Goal: Book appointment/travel/reservation

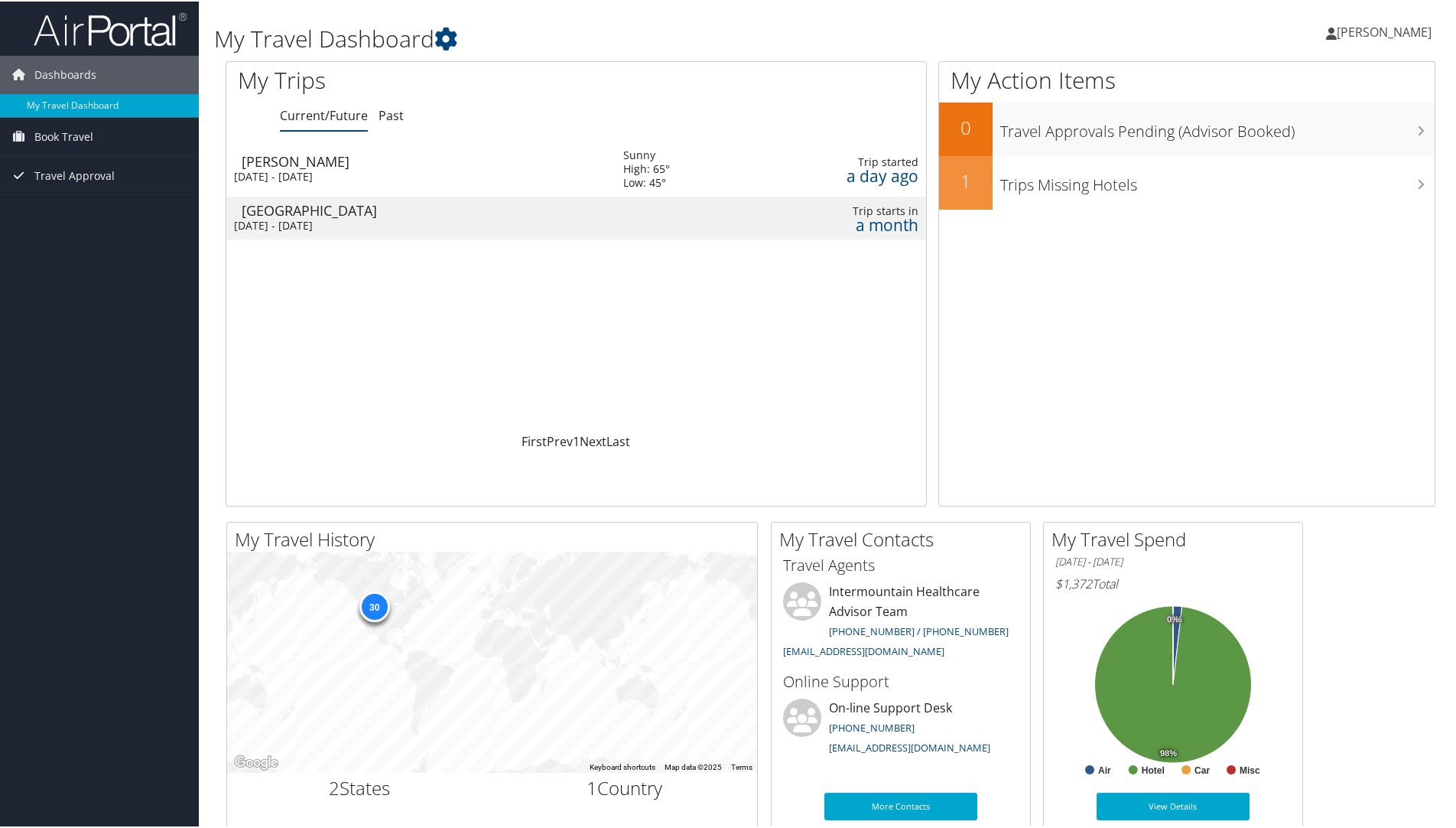
click at [396, 218] on div "Wed 5 Nov 2025 - Thu 6 Nov 2025" at bounding box center [417, 224] width 366 height 14
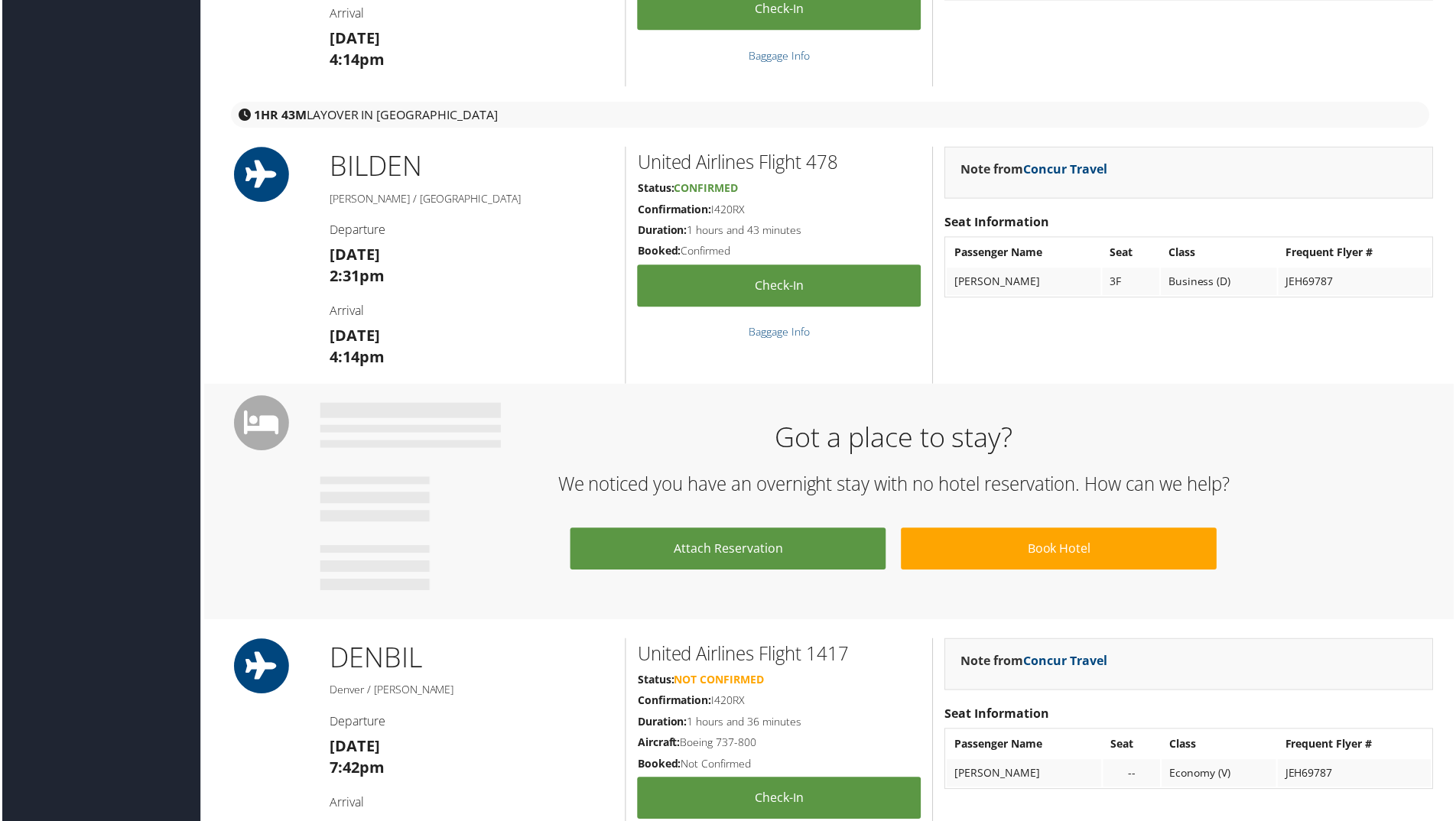
scroll to position [612, 0]
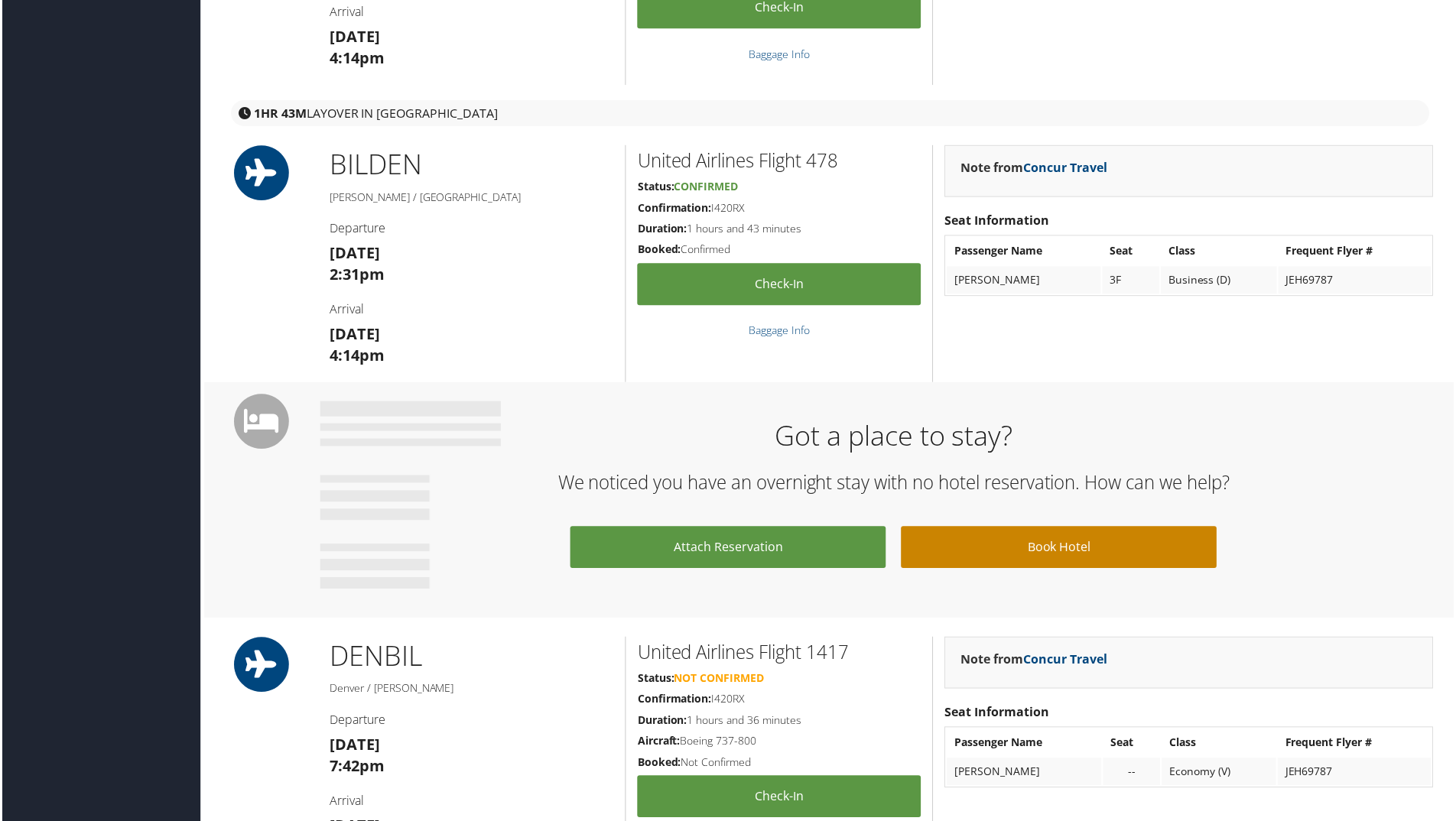
click at [1016, 552] on link "Book Hotel" at bounding box center [1060, 549] width 317 height 42
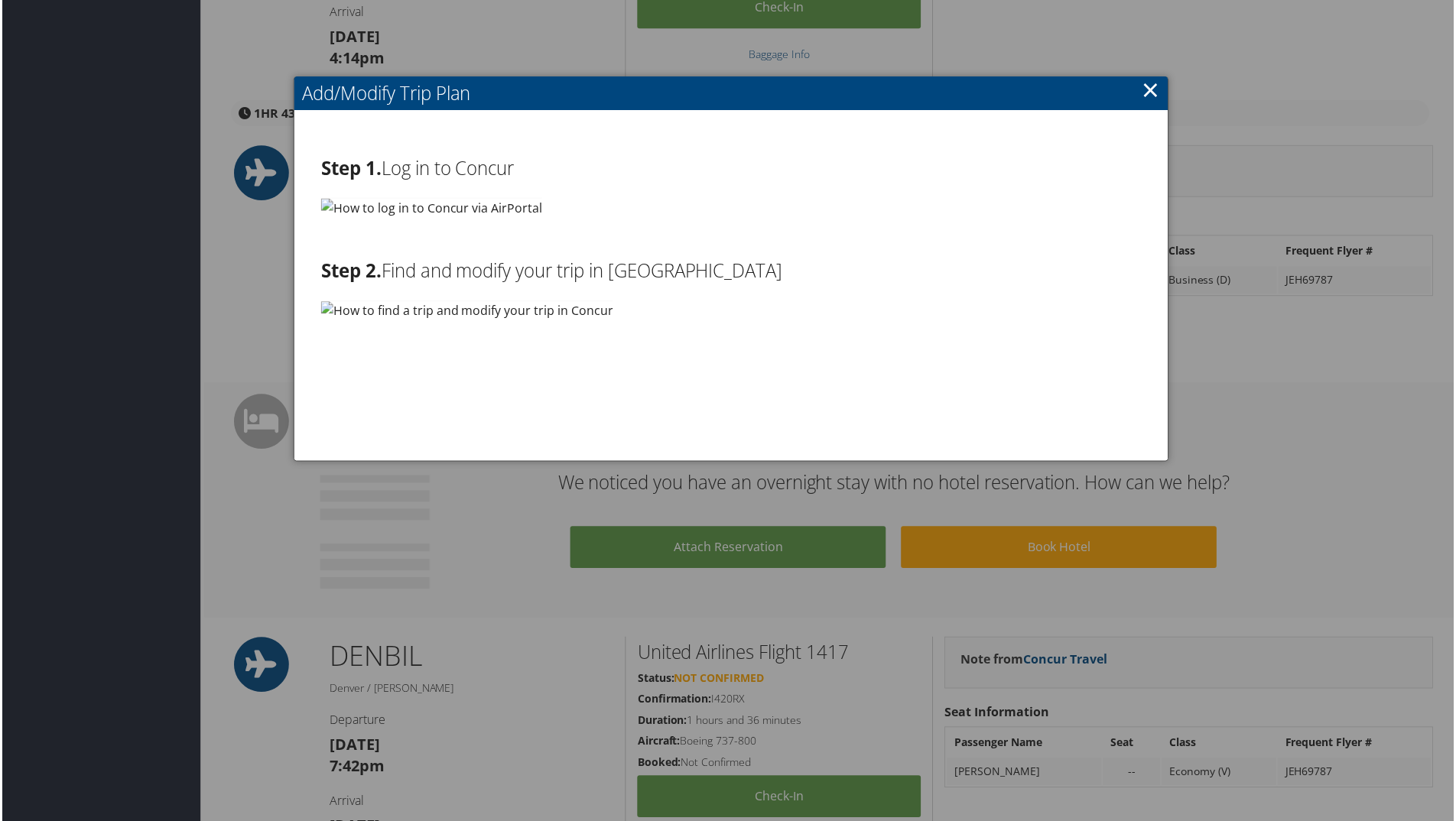
click at [1143, 92] on link "×" at bounding box center [1152, 90] width 18 height 31
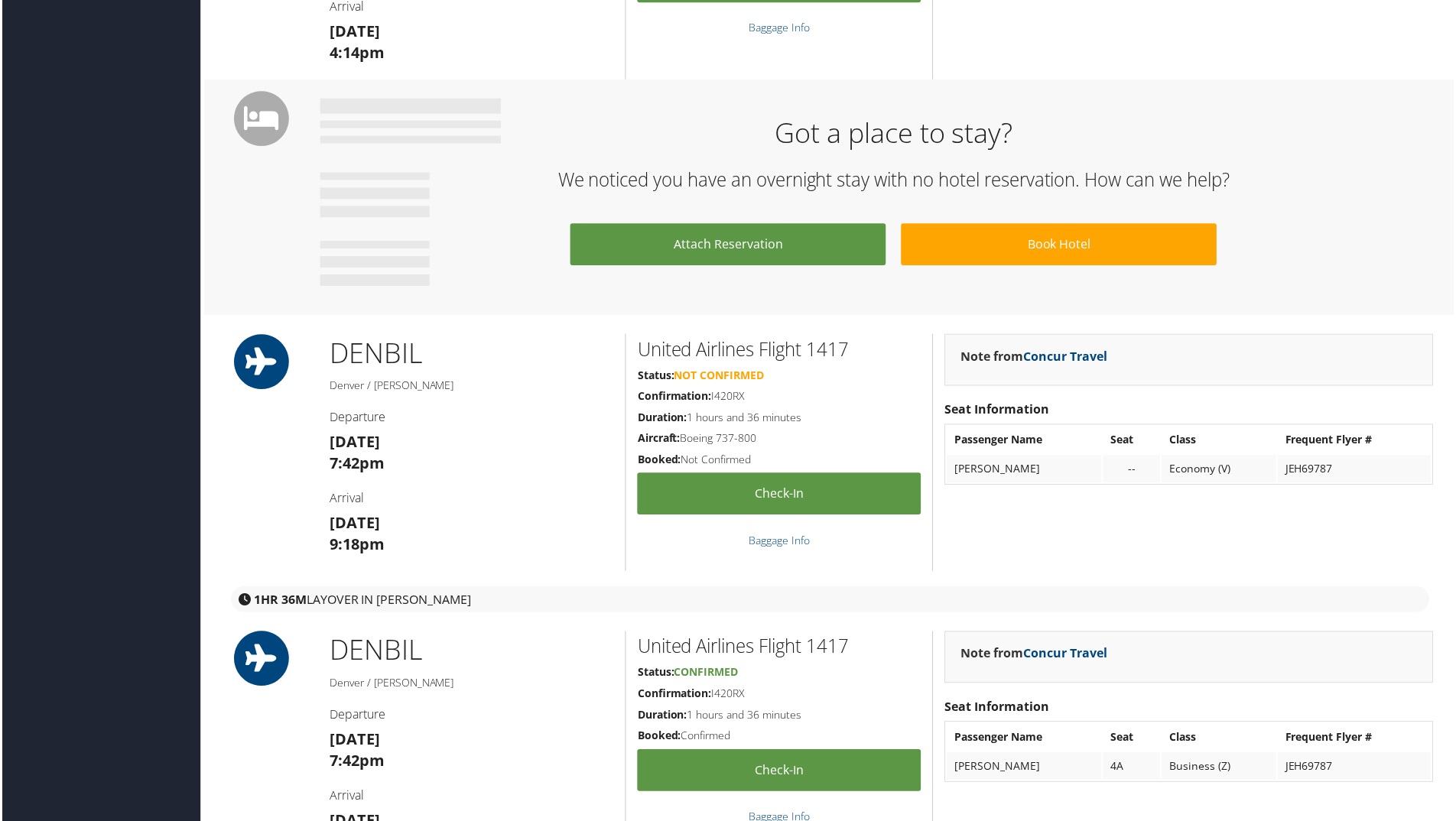
scroll to position [910, 0]
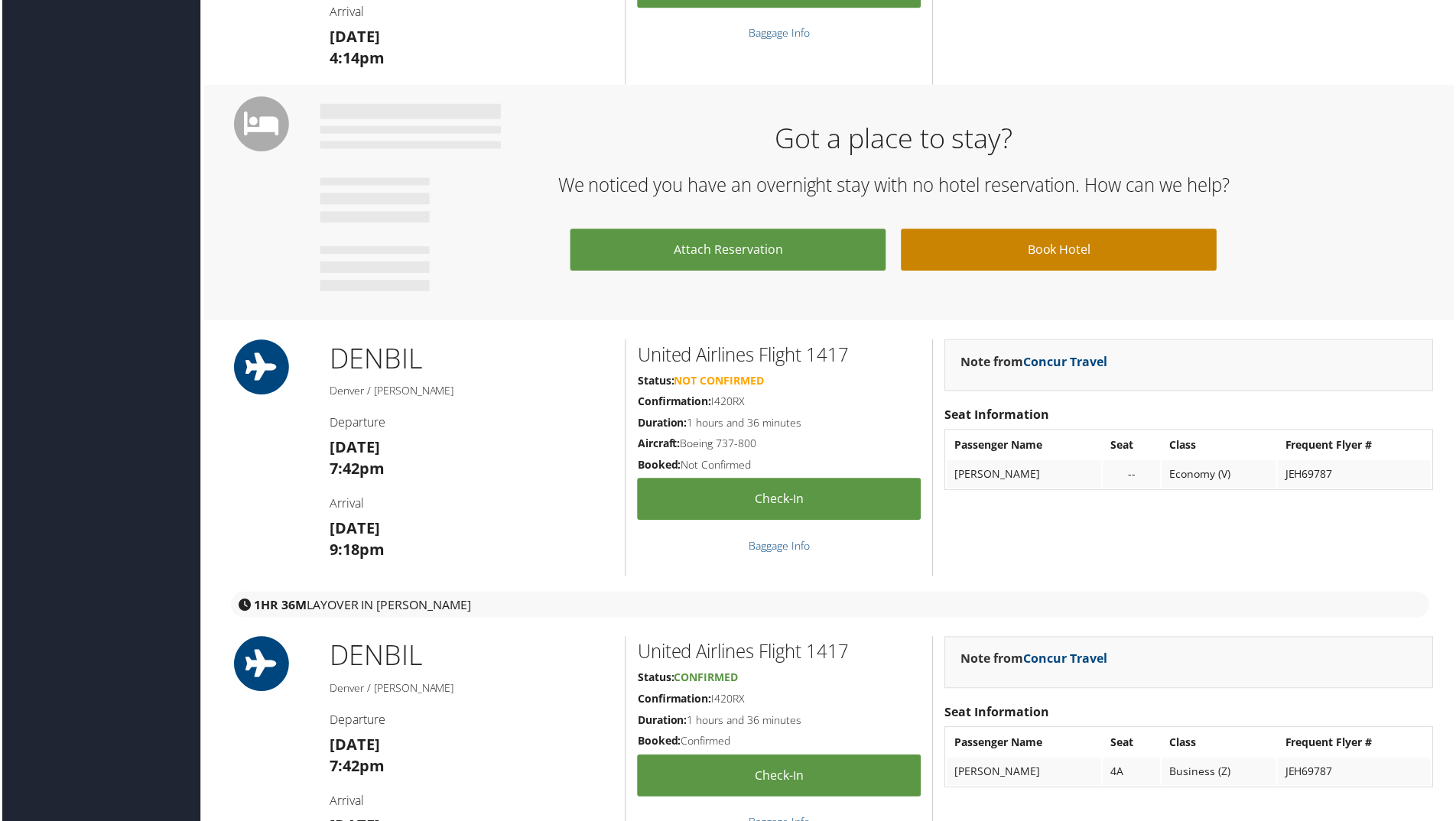
click at [966, 252] on link "Book Hotel" at bounding box center [1060, 251] width 317 height 42
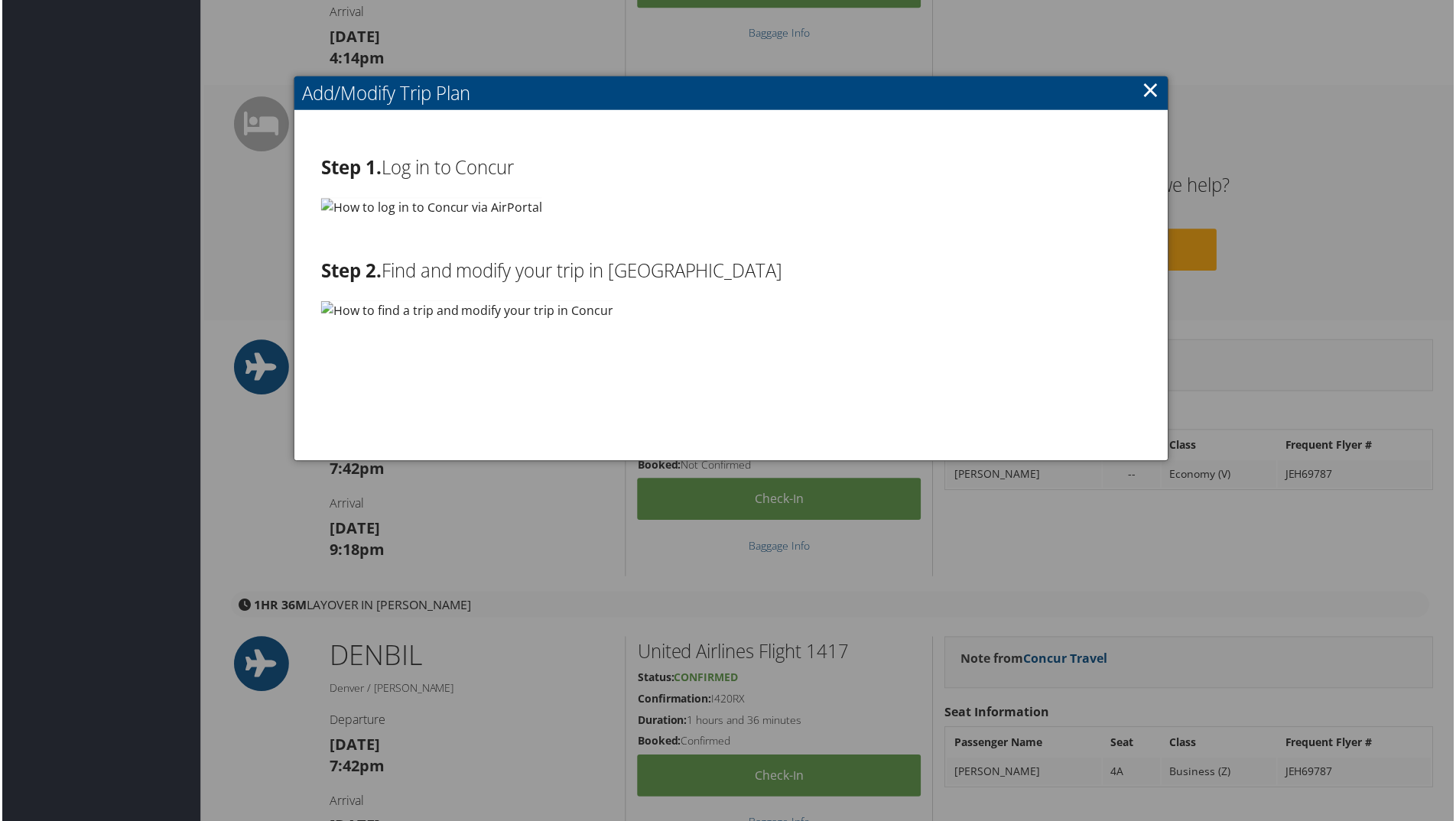
click at [1146, 82] on link "×" at bounding box center [1152, 90] width 18 height 31
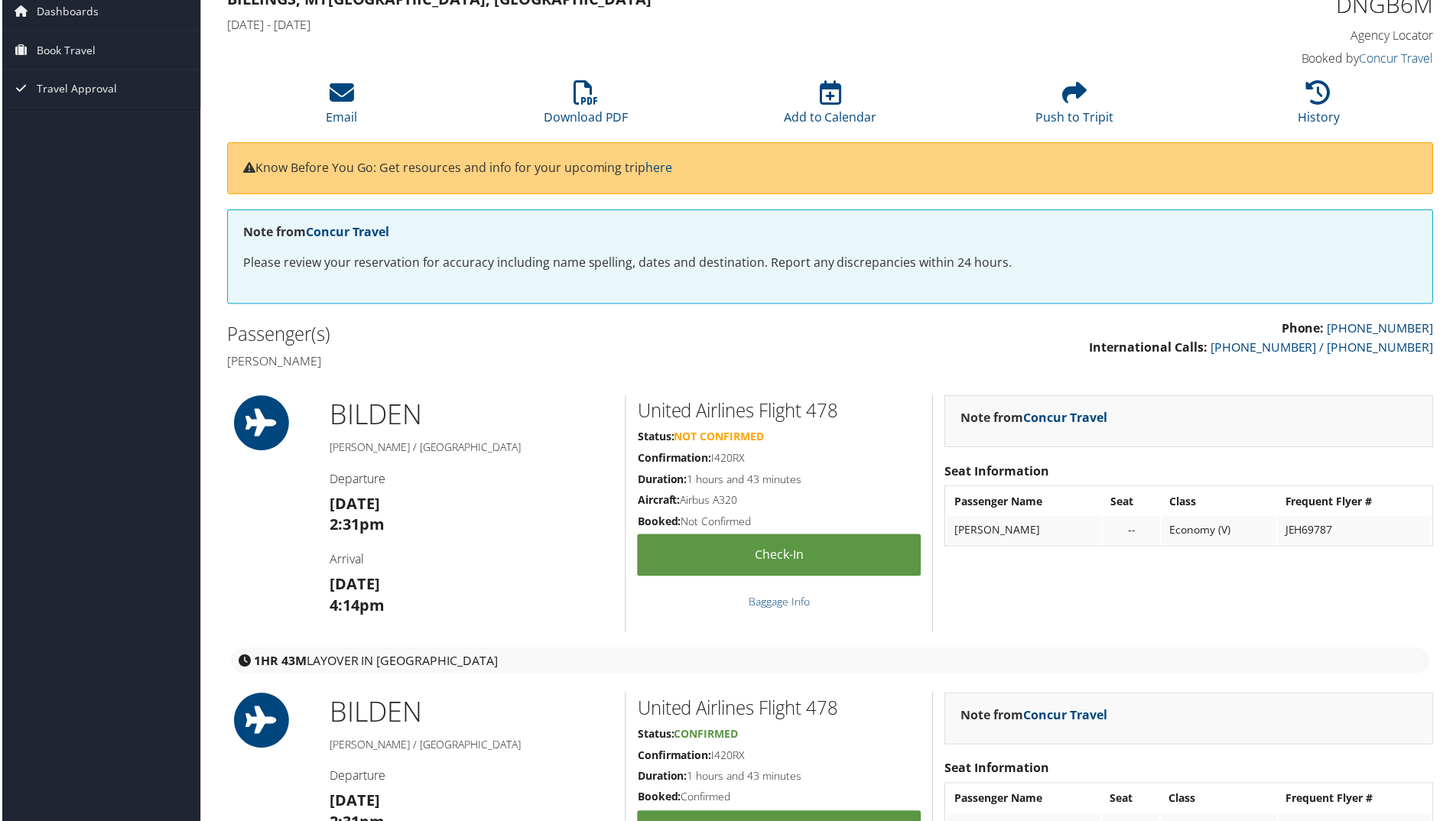
scroll to position [0, 0]
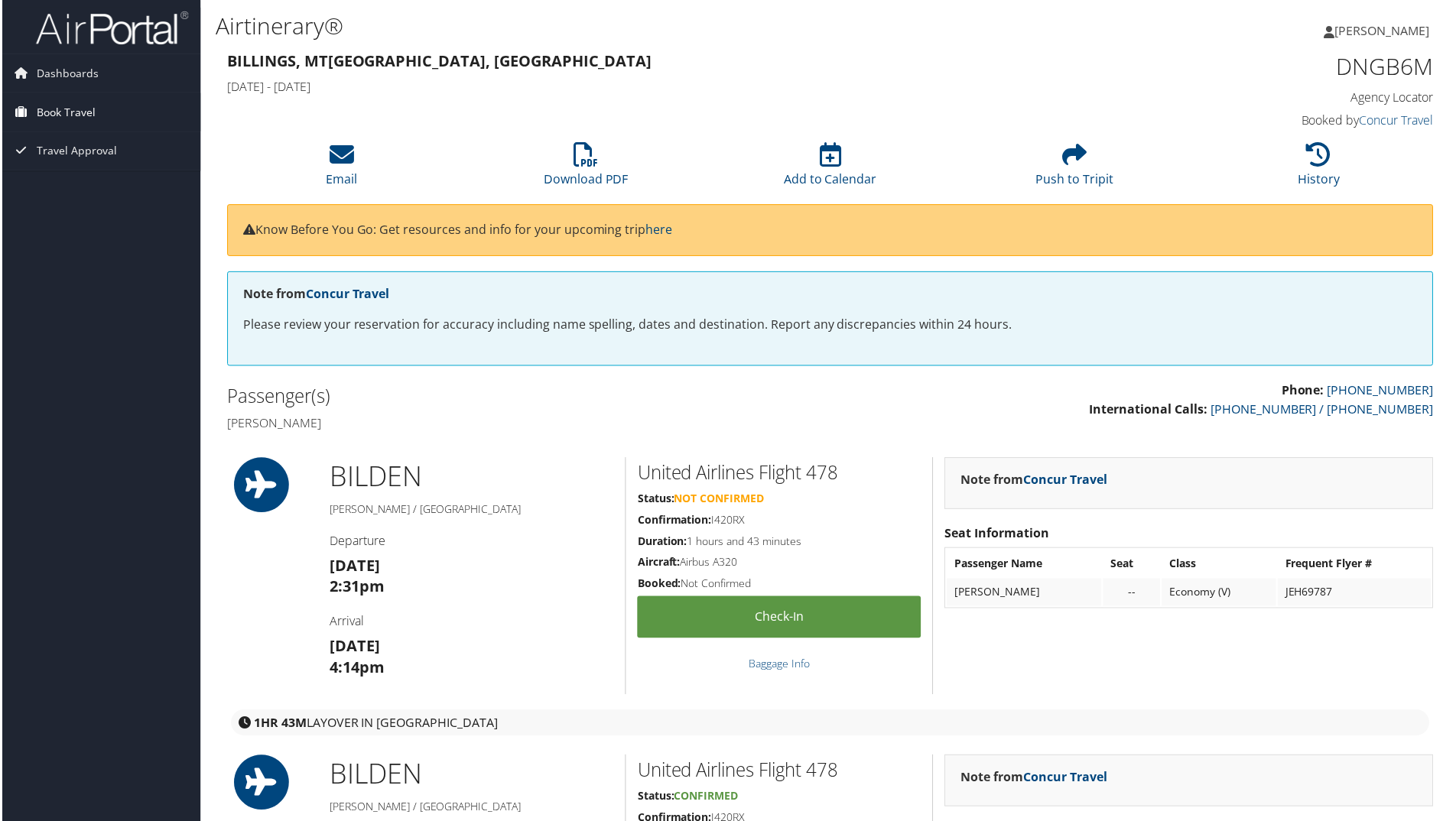
click at [55, 117] on span "Book Travel" at bounding box center [64, 112] width 59 height 38
click at [54, 162] on link "Book/Manage Online Trips" at bounding box center [99, 165] width 199 height 23
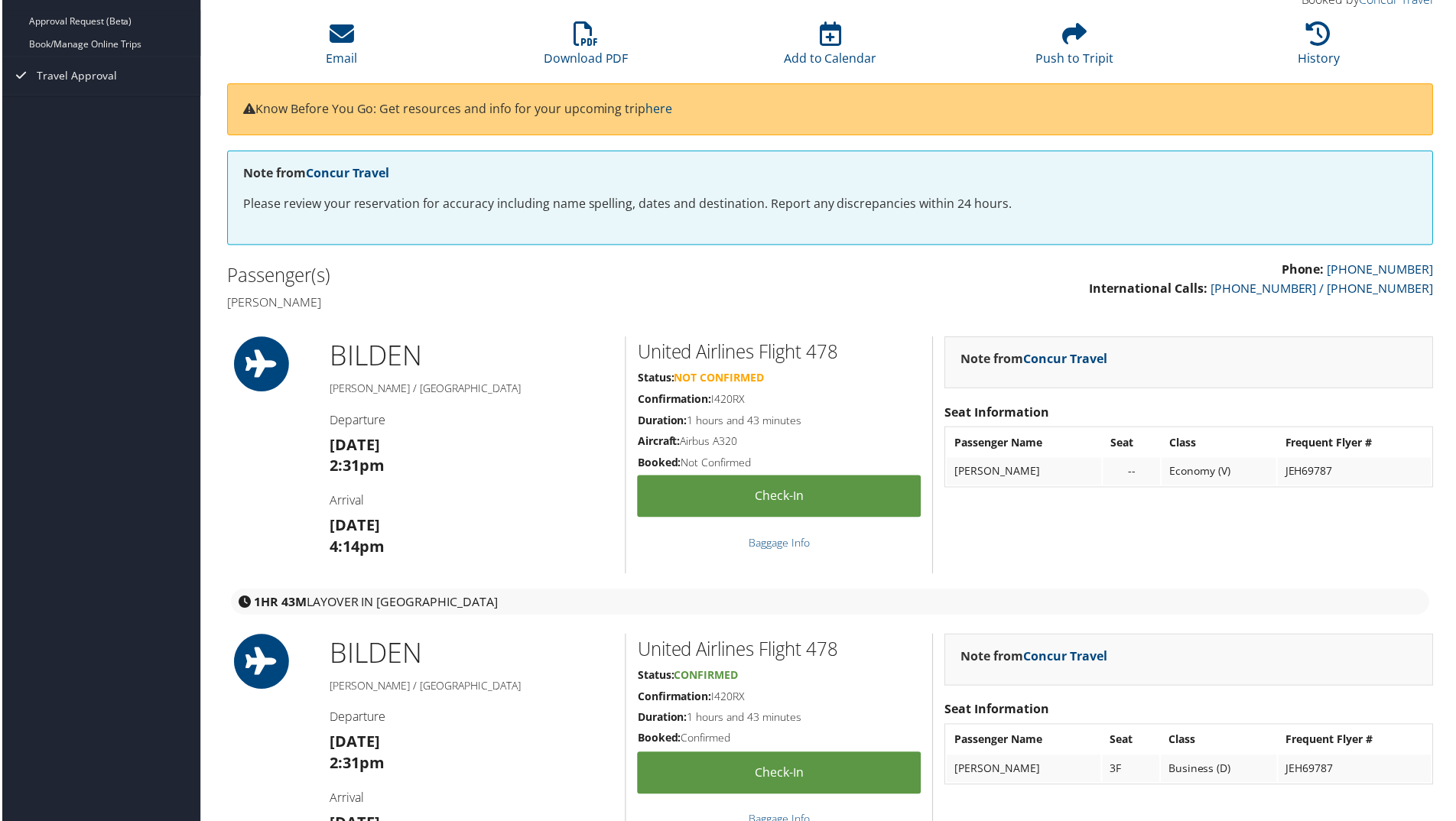
scroll to position [106, 0]
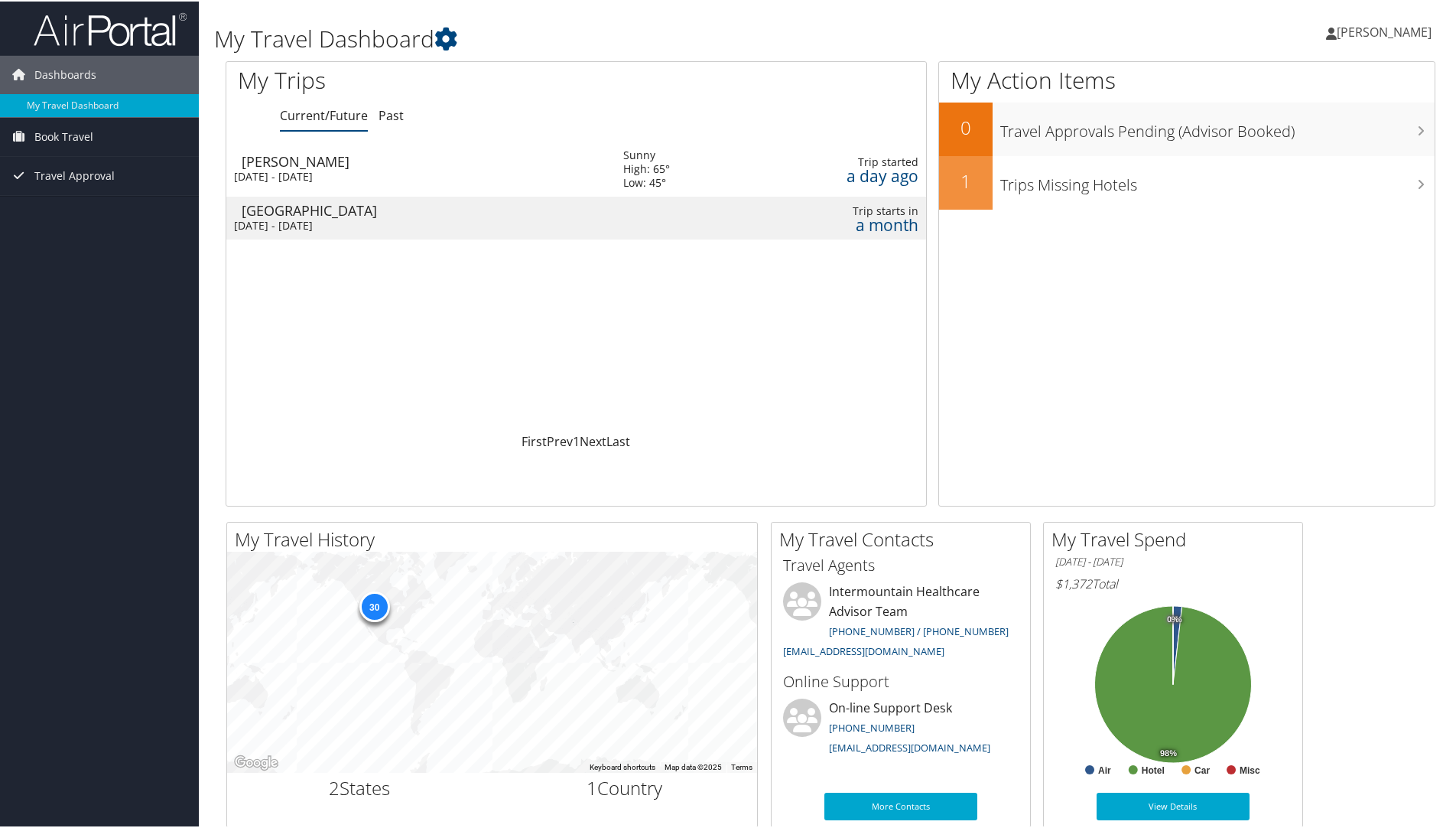
click at [334, 216] on td "[GEOGRAPHIC_DATA] [DATE] - [DATE]" at bounding box center [417, 216] width 381 height 43
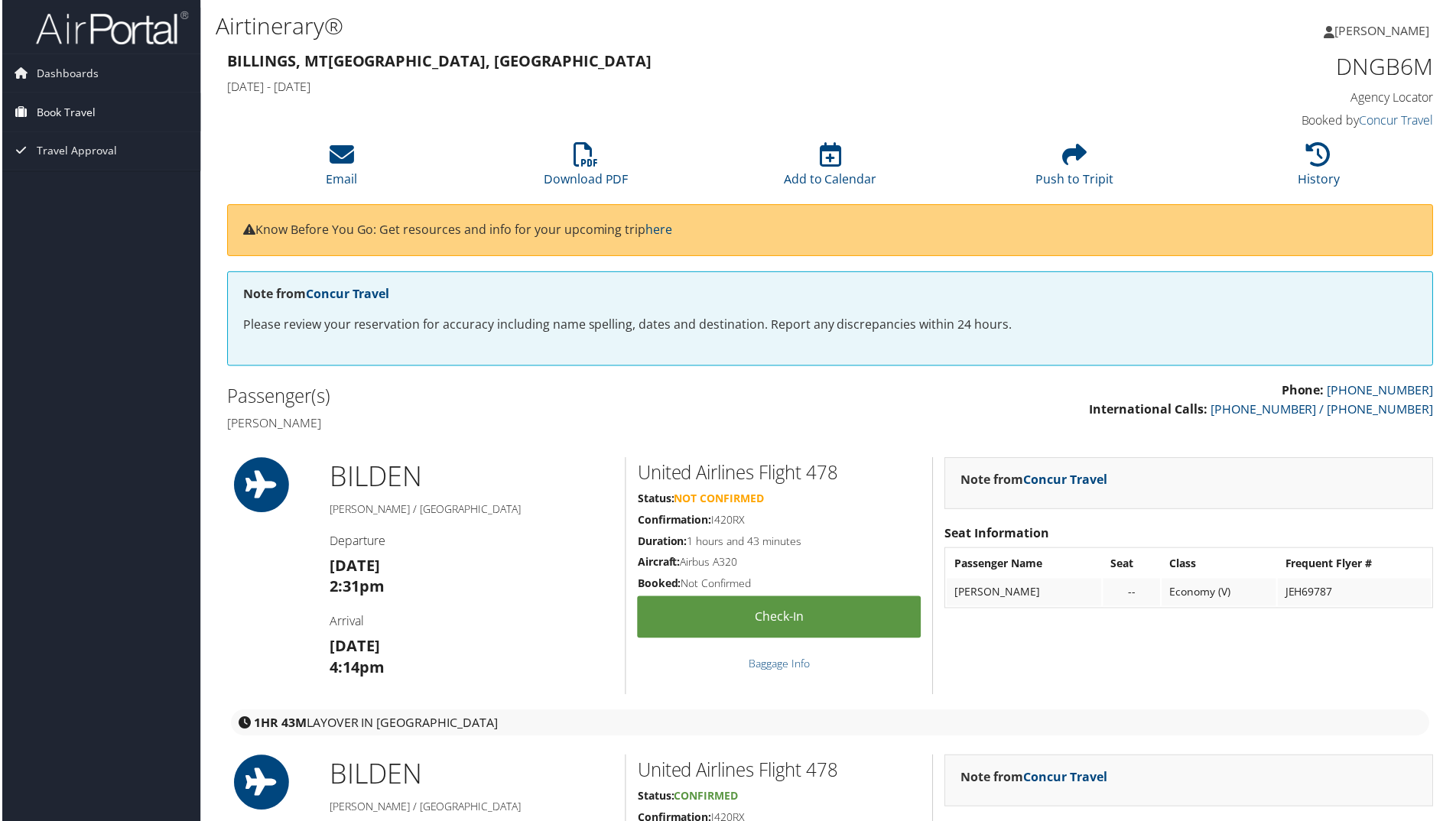
click at [63, 115] on span "Book Travel" at bounding box center [64, 112] width 59 height 38
click at [62, 161] on link "Book/Manage Online Trips" at bounding box center [99, 165] width 199 height 23
click at [78, 169] on link "Book/Manage Online Trips" at bounding box center [99, 165] width 199 height 23
